Goal: Navigation & Orientation: Find specific page/section

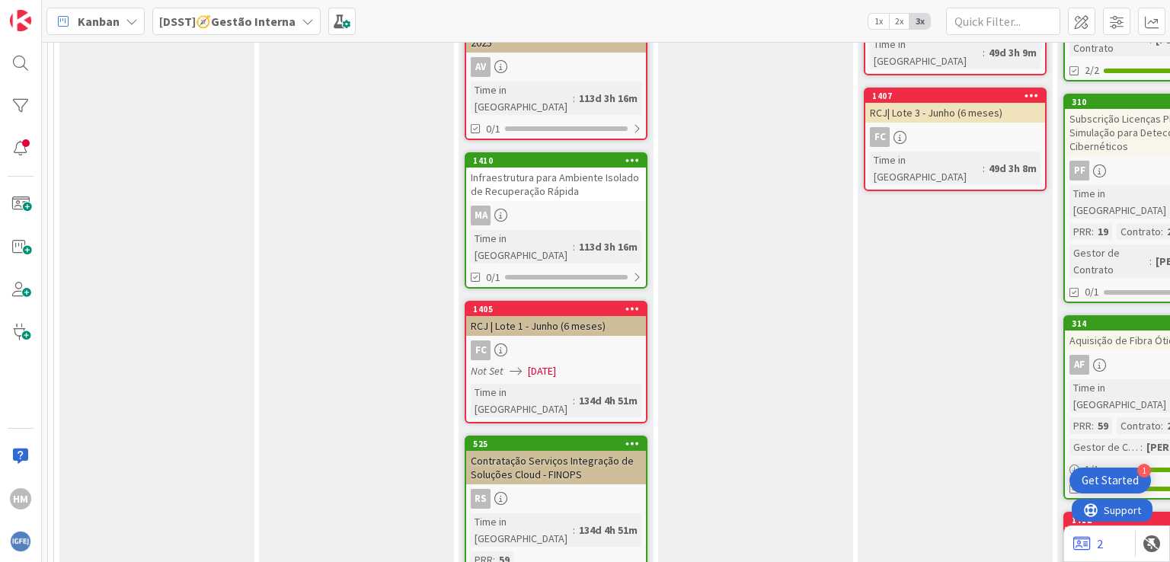
scroll to position [1295, 0]
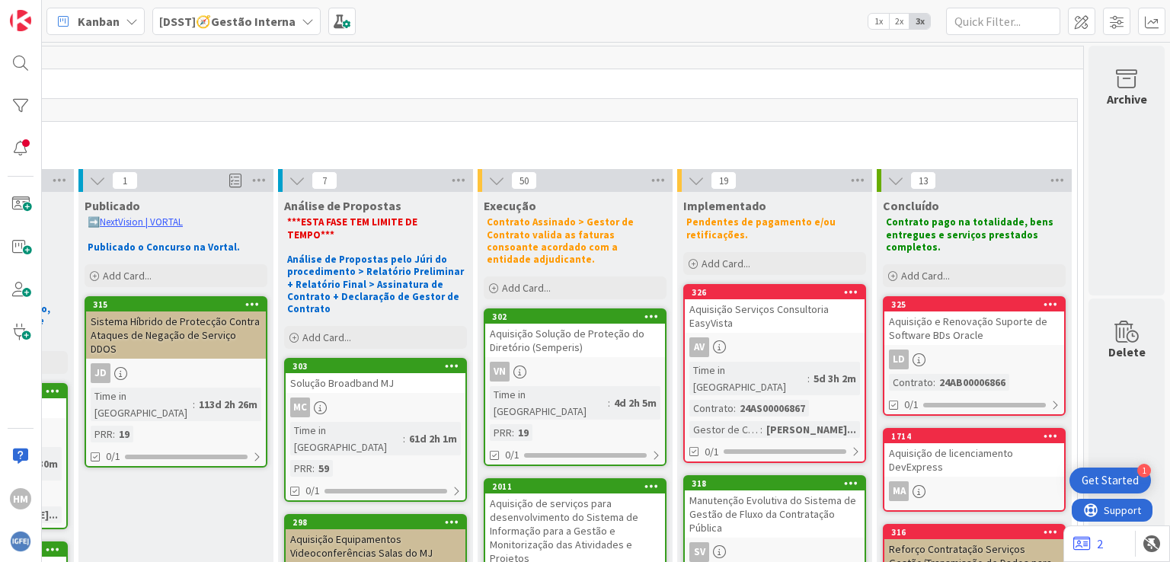
scroll to position [0, 590]
click at [34, 149] on div at bounding box center [20, 148] width 30 height 30
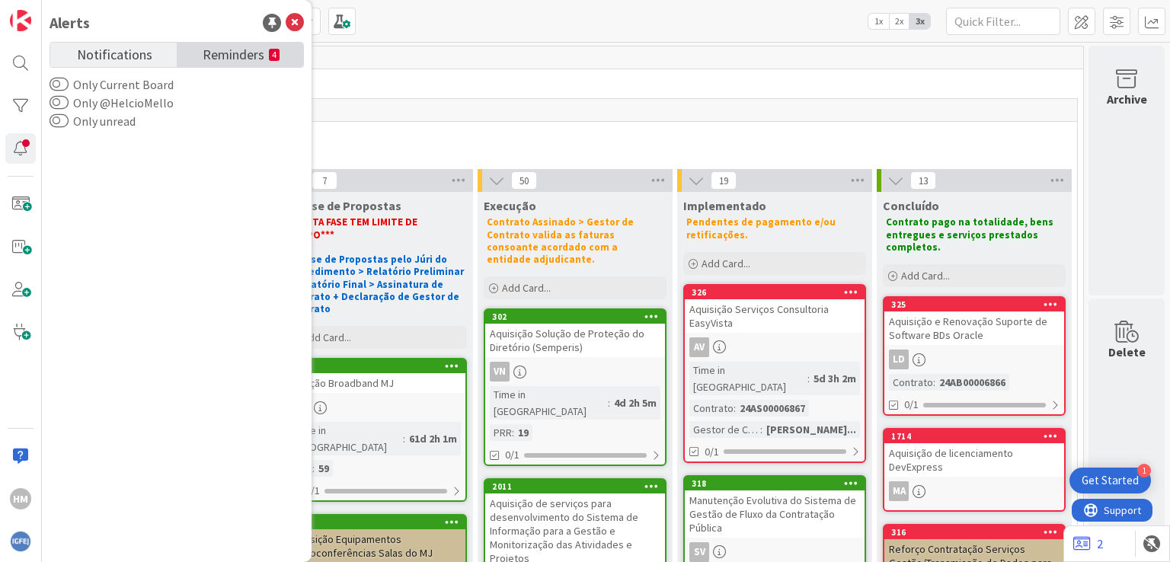
click at [245, 61] on span "Reminders" at bounding box center [234, 53] width 62 height 21
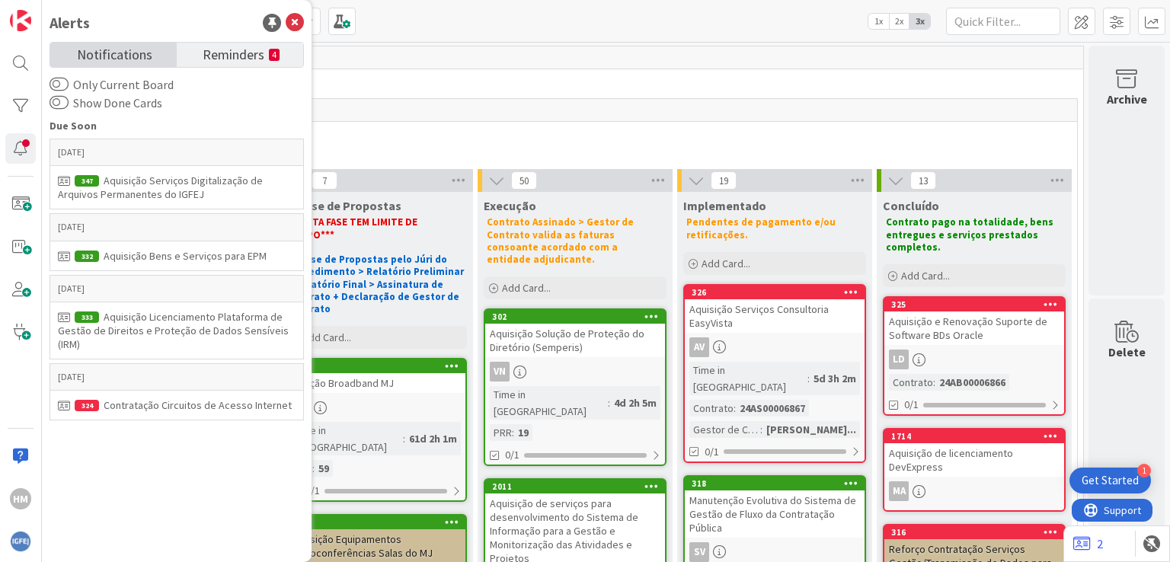
click at [148, 51] on span "Notifications" at bounding box center [114, 53] width 75 height 21
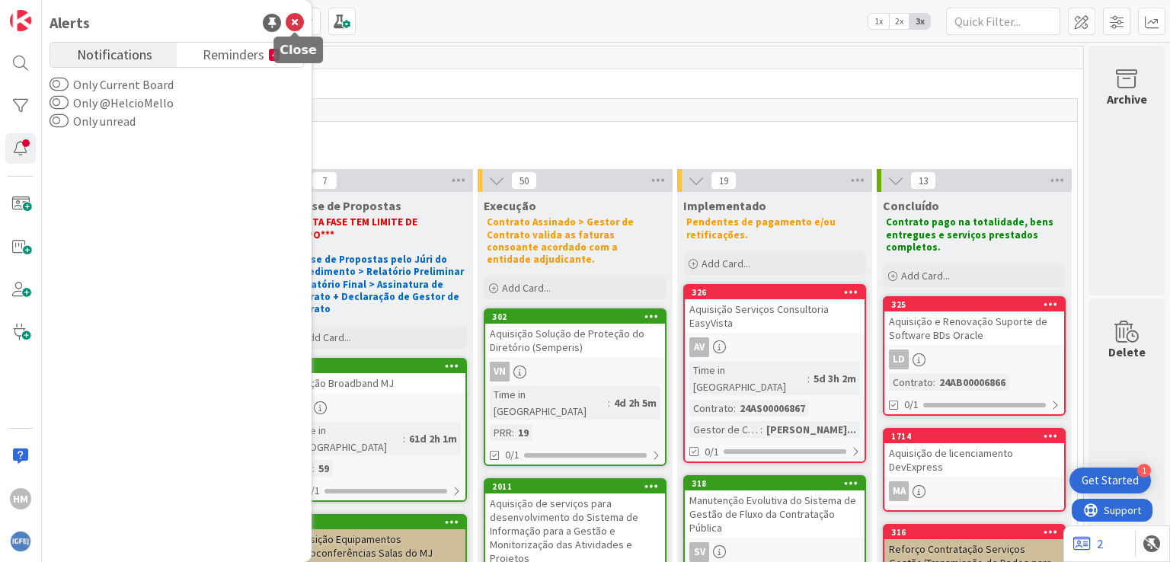
click at [296, 22] on icon at bounding box center [295, 23] width 18 height 18
